Goal: Task Accomplishment & Management: Manage account settings

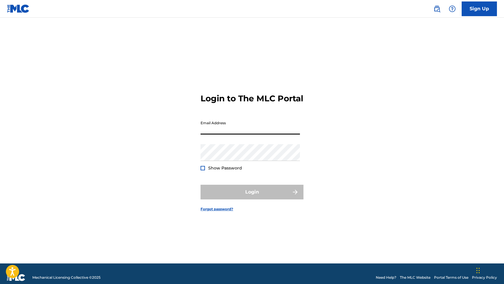
type input "The MLC"
click at [252, 197] on button "Login" at bounding box center [252, 192] width 103 height 15
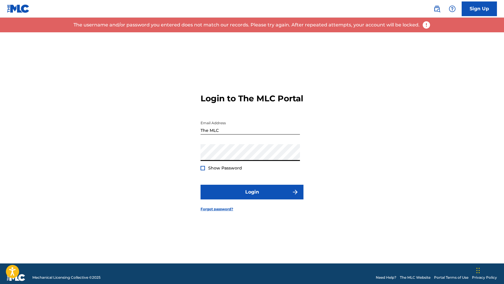
click at [221, 135] on input "The MLC" at bounding box center [250, 126] width 99 height 17
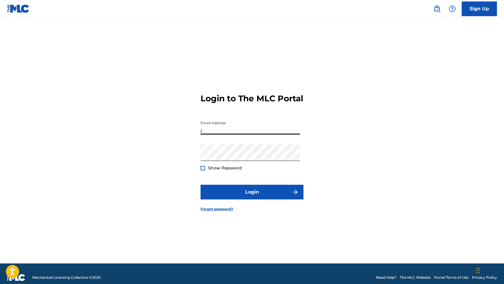
type input "[EMAIL_ADDRESS][DOMAIN_NAME]"
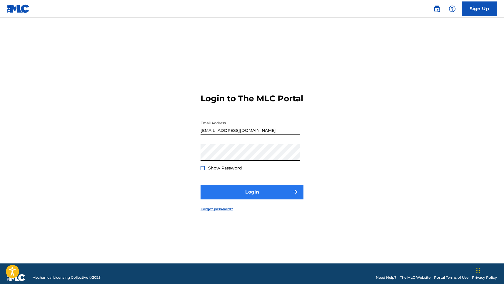
click at [237, 200] on button "Login" at bounding box center [252, 192] width 103 height 15
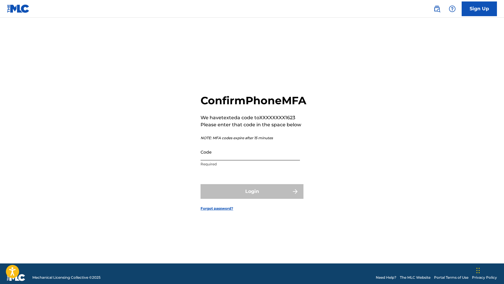
click at [221, 159] on input "Code" at bounding box center [250, 152] width 99 height 17
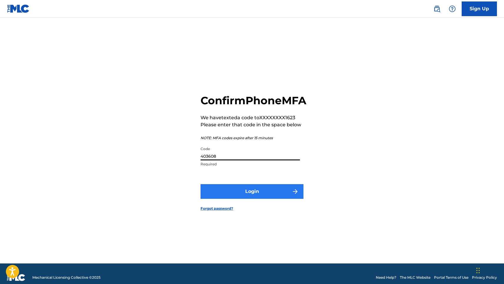
type input "403608"
click at [259, 198] on button "Login" at bounding box center [252, 191] width 103 height 15
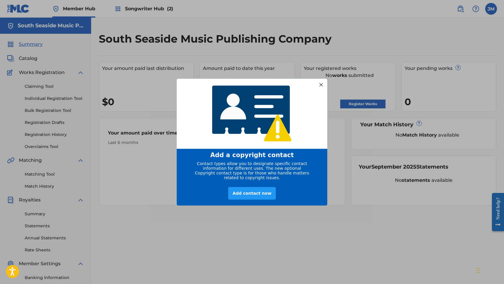
click at [320, 82] on div at bounding box center [321, 85] width 8 height 8
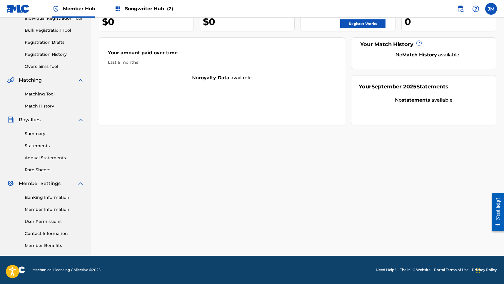
scroll to position [80, 0]
